Goal: Task Accomplishment & Management: Use online tool/utility

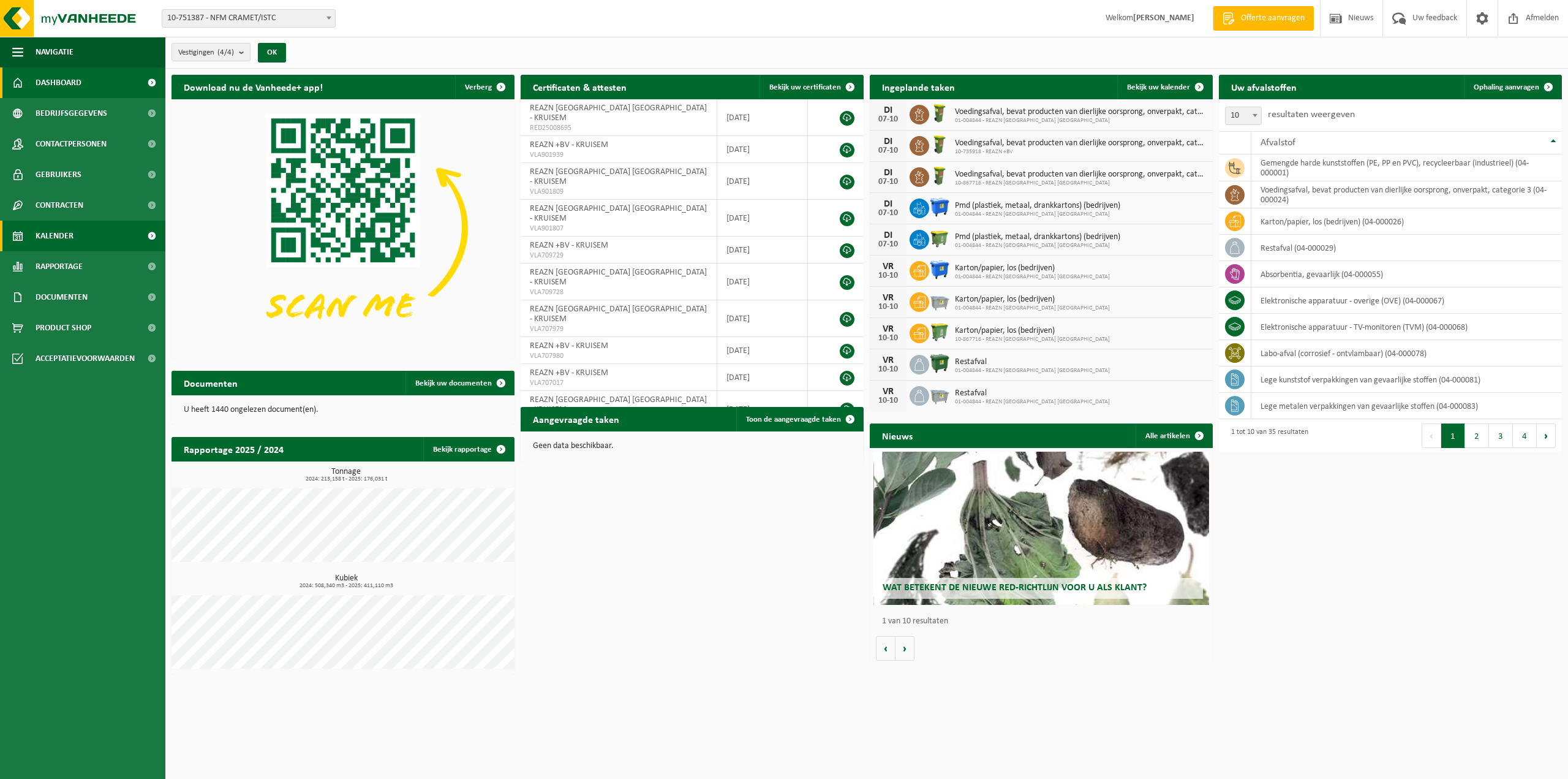
click at [96, 236] on link "Kalender" at bounding box center [82, 236] width 165 height 30
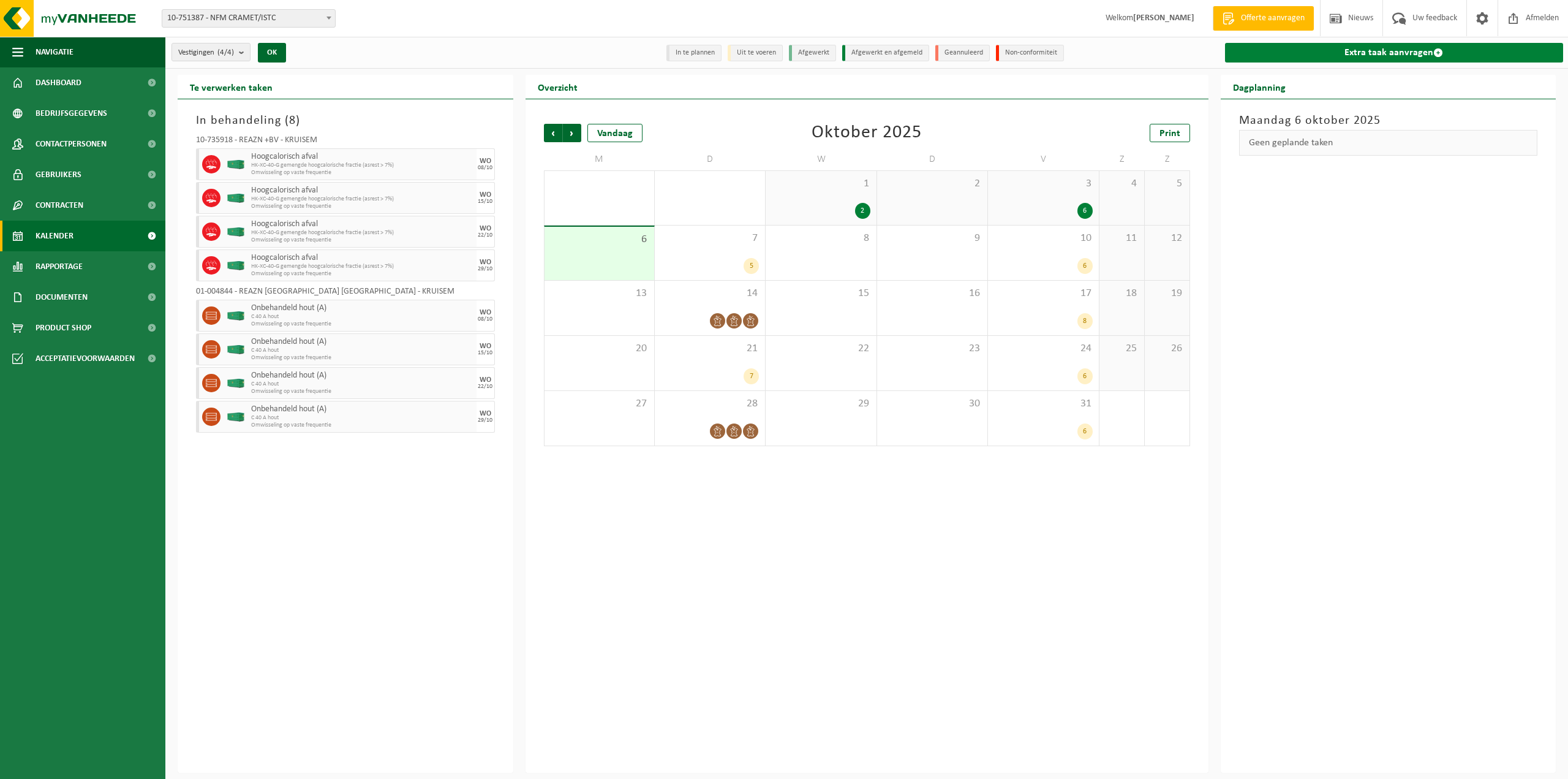
click at [1421, 54] on link "Extra taak aanvragen" at bounding box center [1394, 53] width 339 height 20
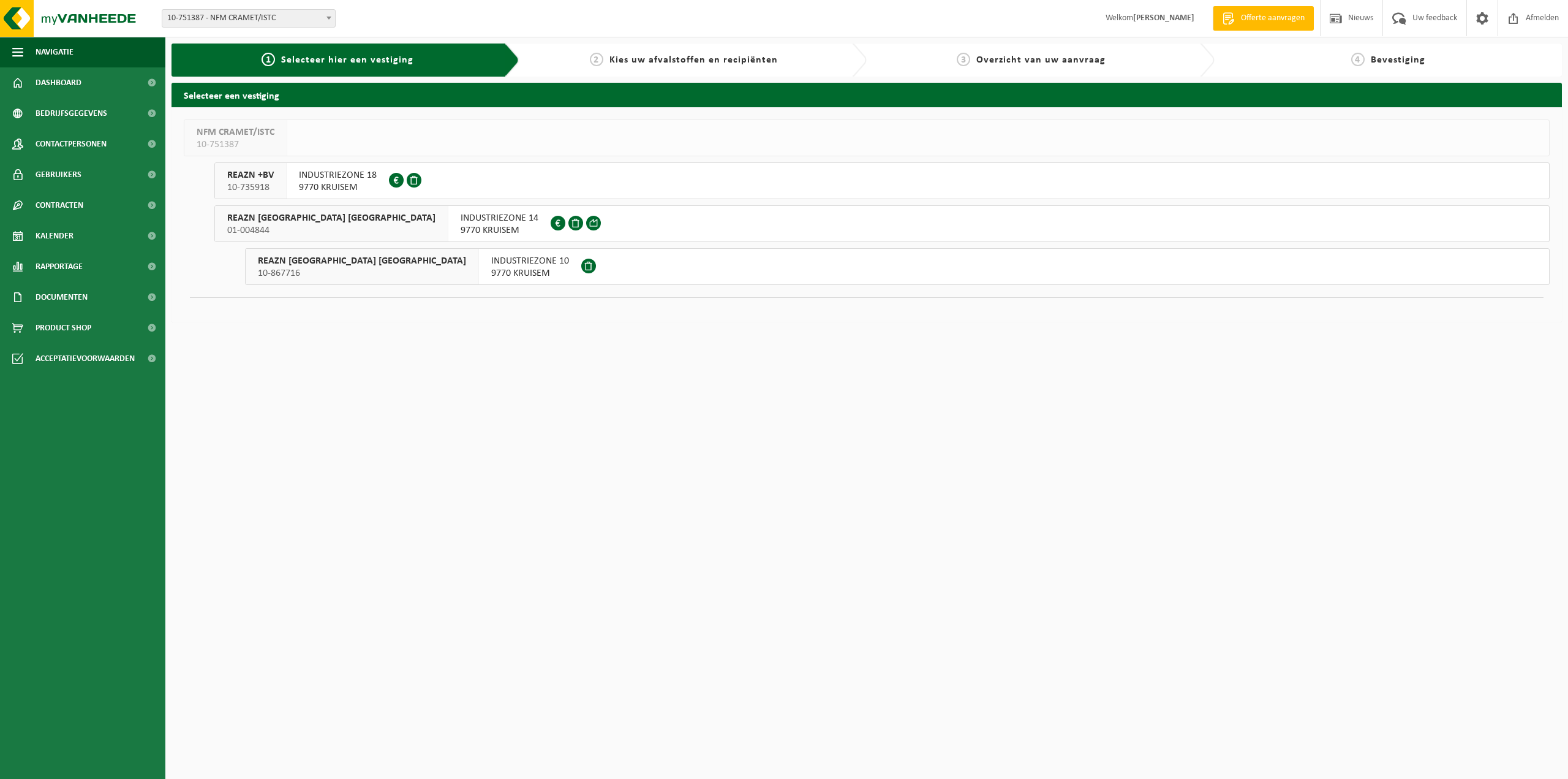
click at [448, 225] on div "INDUSTRIEZONE 14 9770 KRUISEM 0435.910.674" at bounding box center [499, 224] width 103 height 35
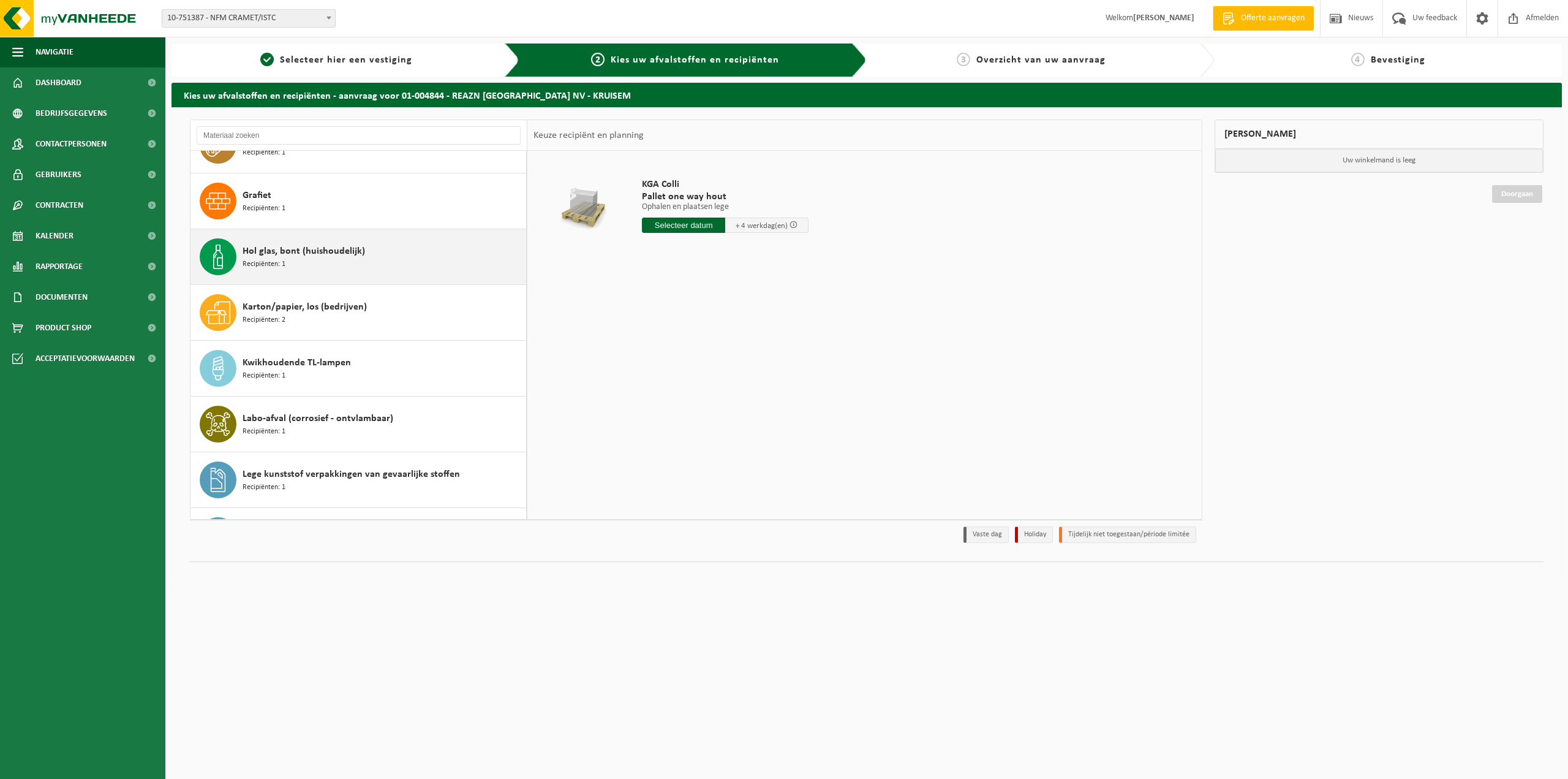
click at [355, 254] on span "Hol glas, bont (huishoudelijk)" at bounding box center [303, 251] width 122 height 15
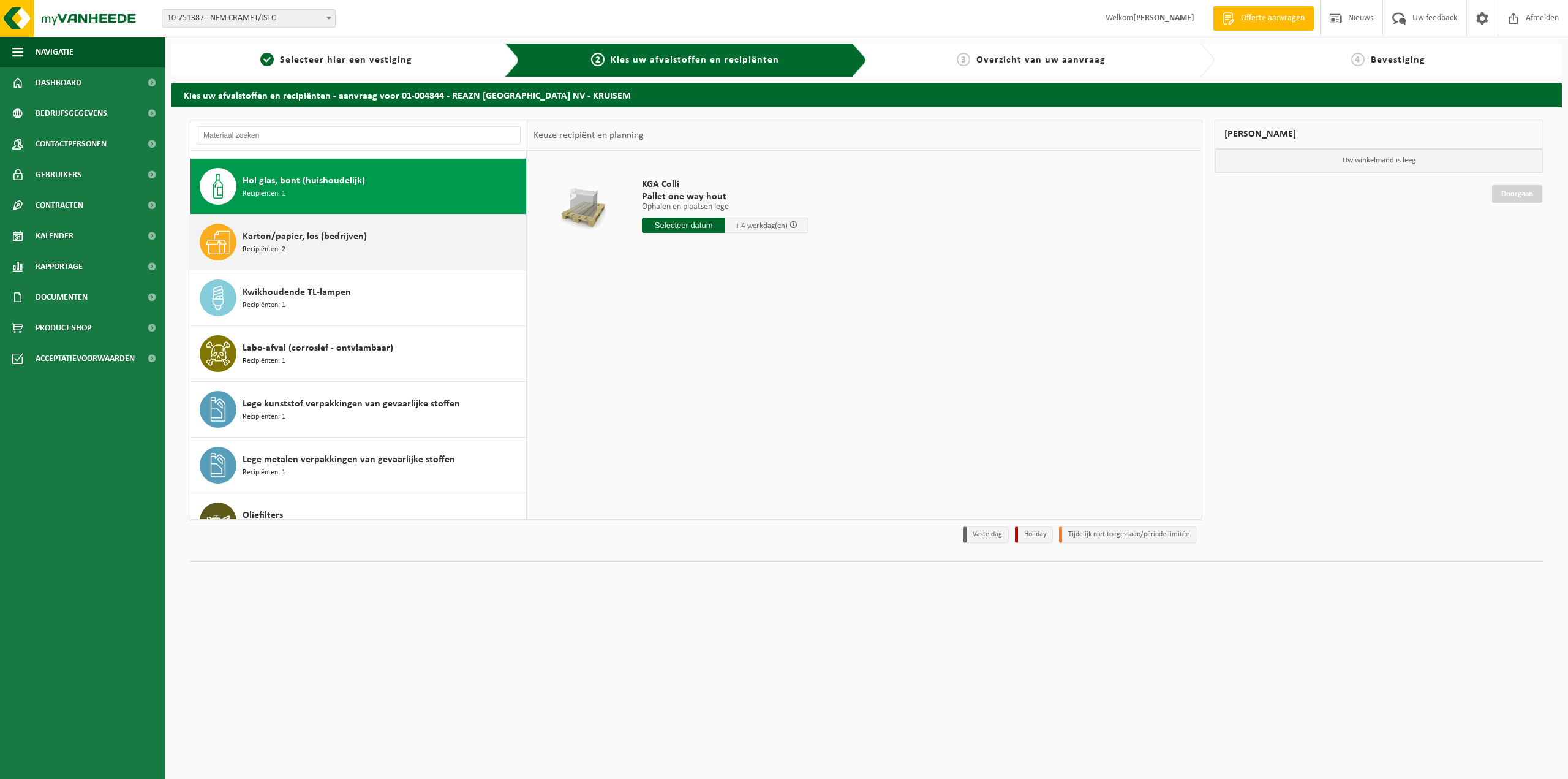
scroll to position [446, 0]
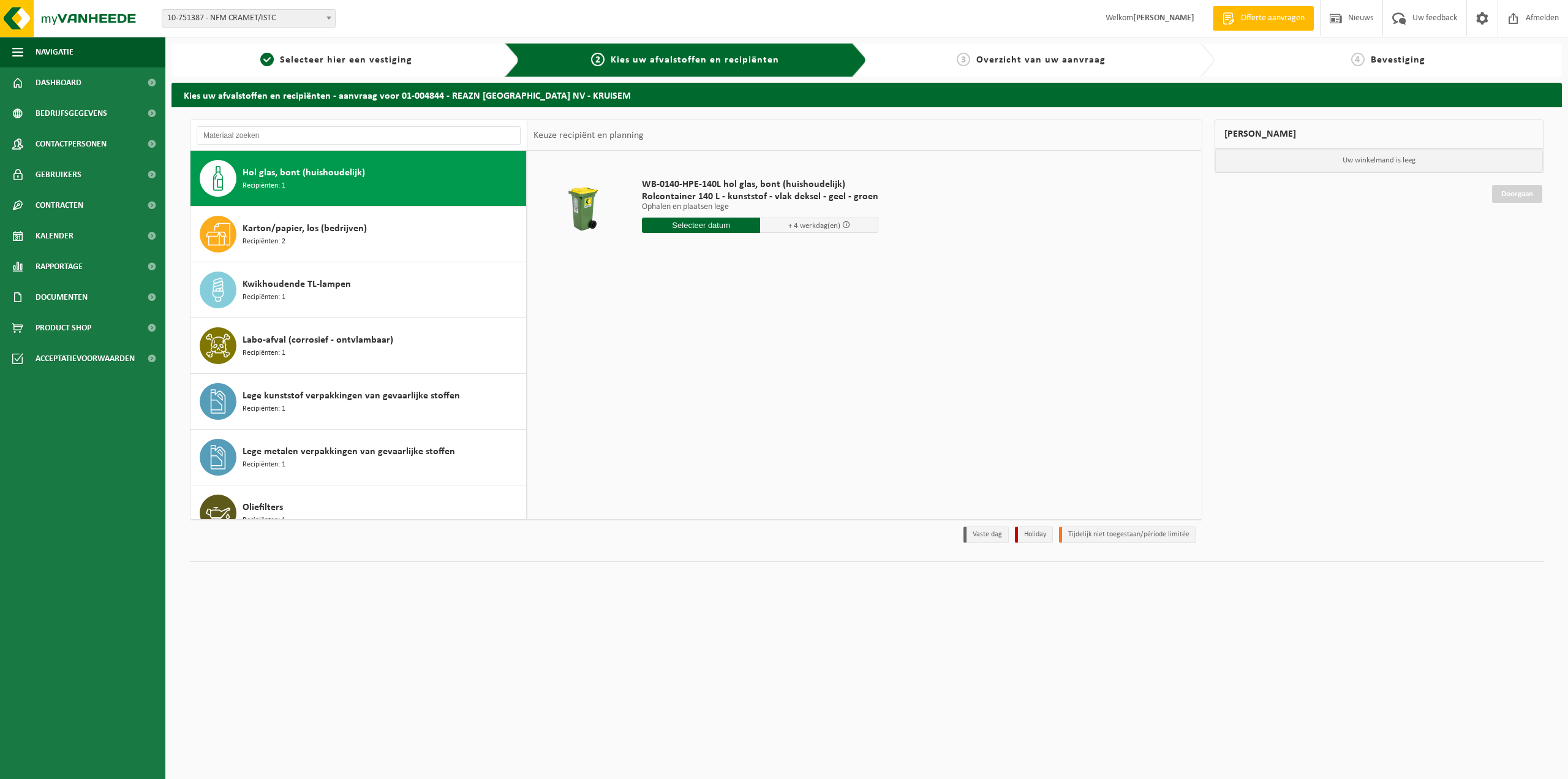
click at [712, 227] on input "text" at bounding box center [700, 226] width 118 height 16
click at [694, 315] on div "8" at bounding box center [697, 315] width 21 height 20
type input "Van 2025-10-08"
type input "1"
click at [750, 251] on input "1" at bounding box center [700, 247] width 118 height 16
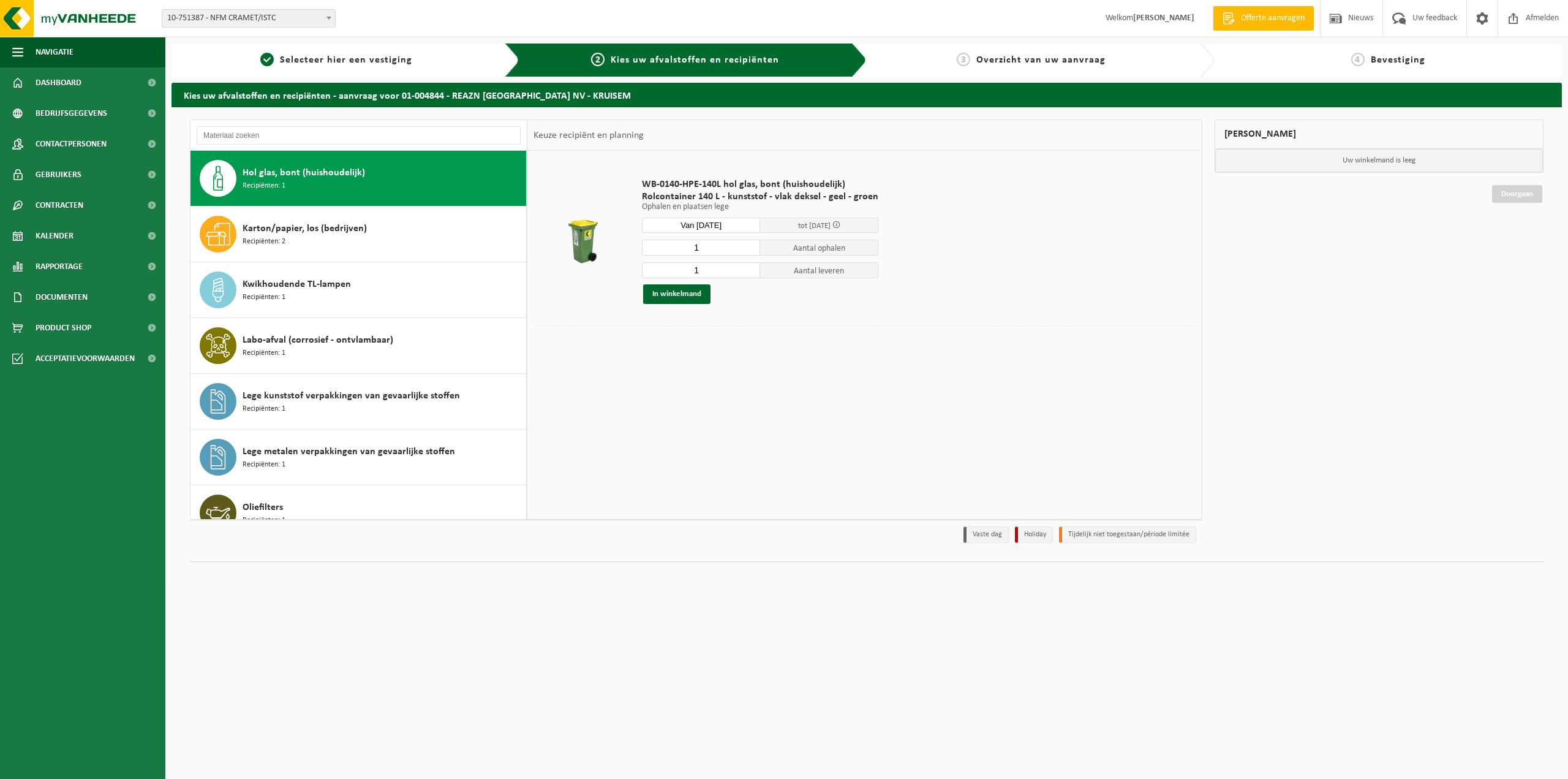
type input "1"
click at [750, 274] on input "1" at bounding box center [700, 270] width 118 height 16
click at [677, 298] on button "In winkelmand" at bounding box center [676, 294] width 67 height 20
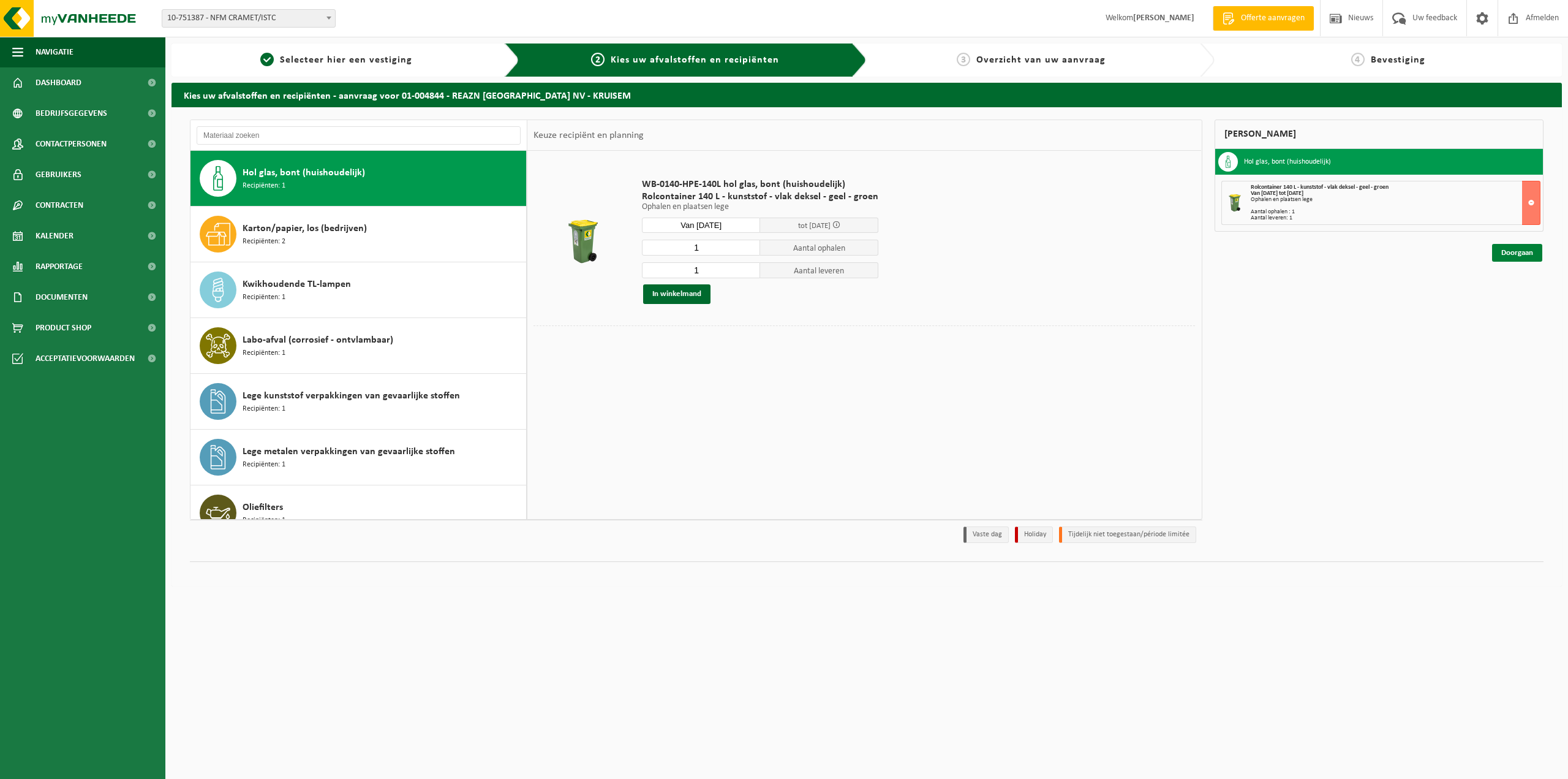
click at [1517, 253] on link "Doorgaan" at bounding box center [1516, 253] width 50 height 18
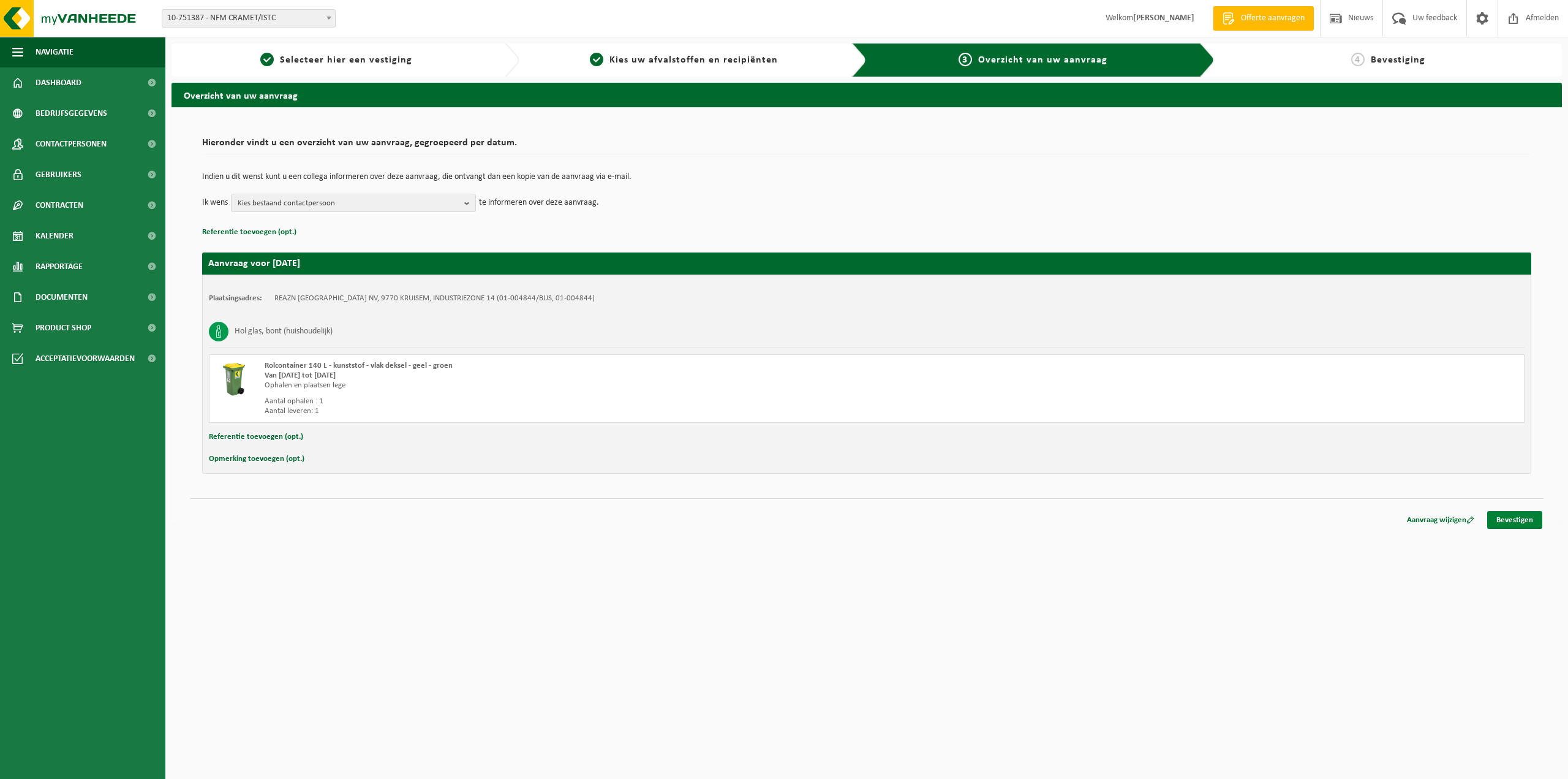
click at [1513, 520] on link "Bevestigen" at bounding box center [1514, 520] width 55 height 18
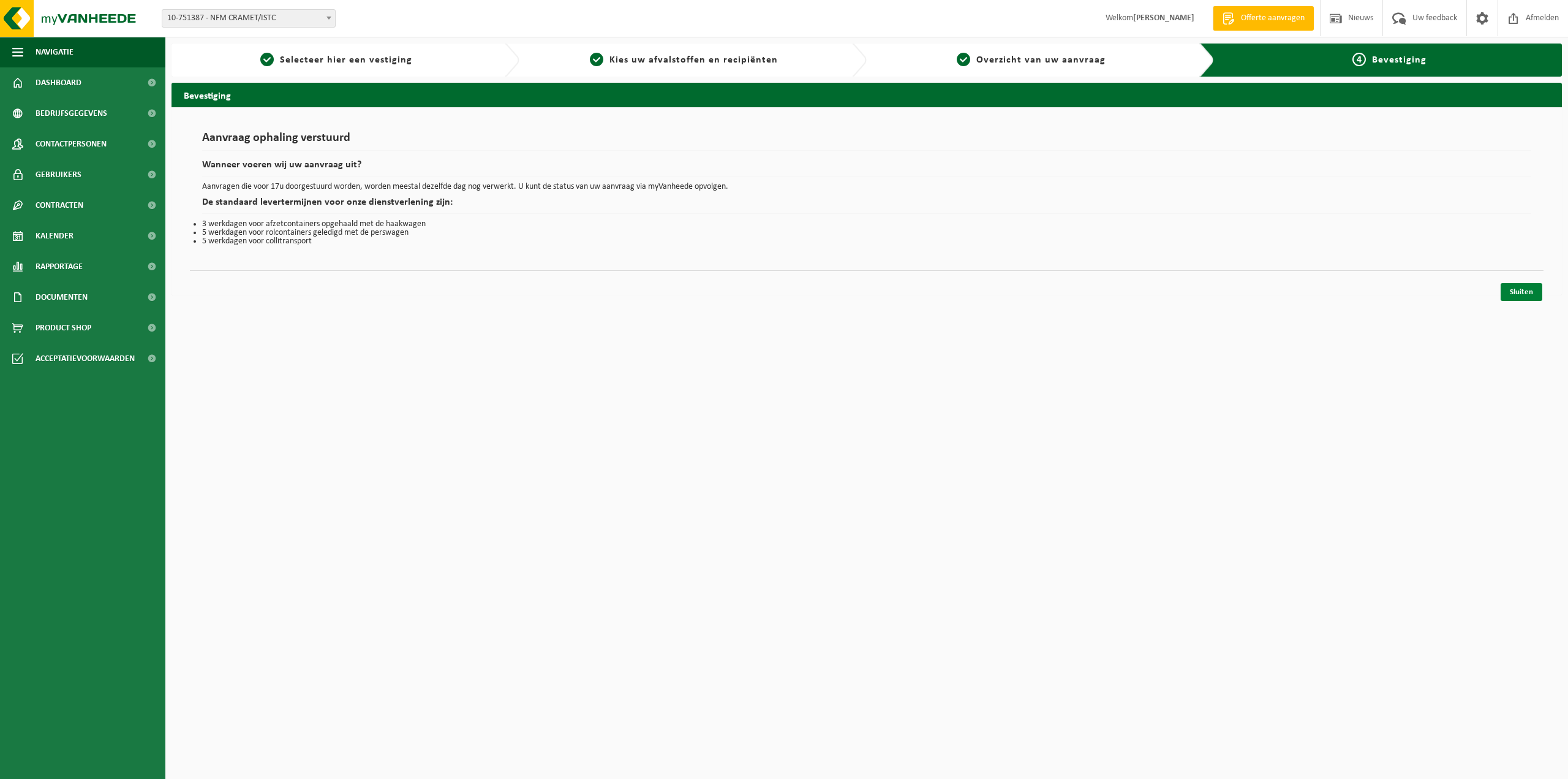
click at [1527, 290] on link "Sluiten" at bounding box center [1521, 292] width 42 height 18
